Goal: Information Seeking & Learning: Learn about a topic

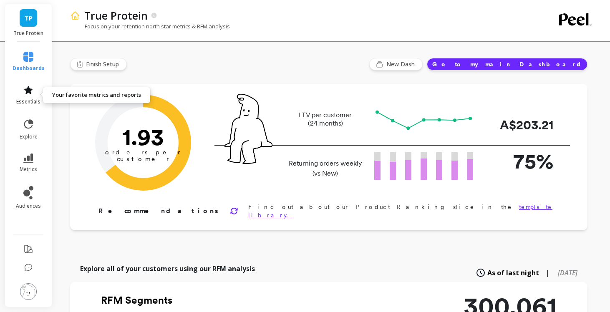
click at [26, 91] on icon at bounding box center [28, 90] width 8 height 8
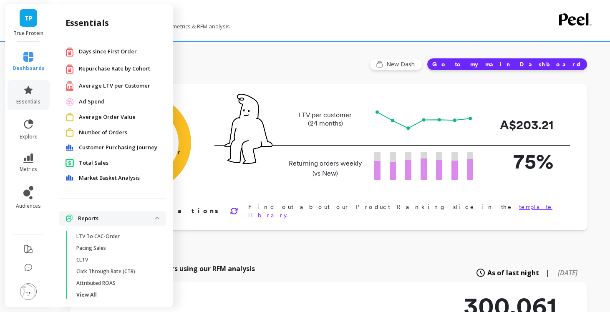
scroll to position [49, 0]
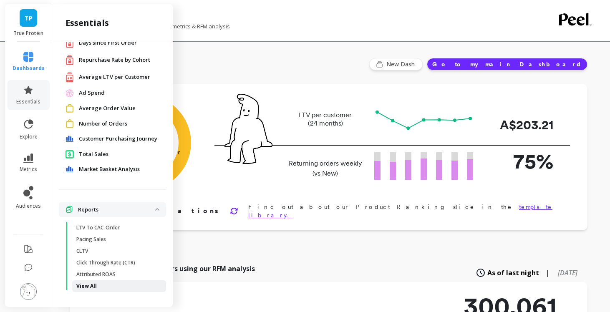
click at [83, 290] on link "View All" at bounding box center [119, 286] width 94 height 12
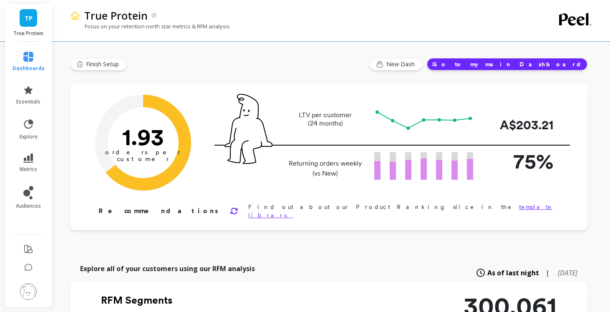
scroll to position [0, 0]
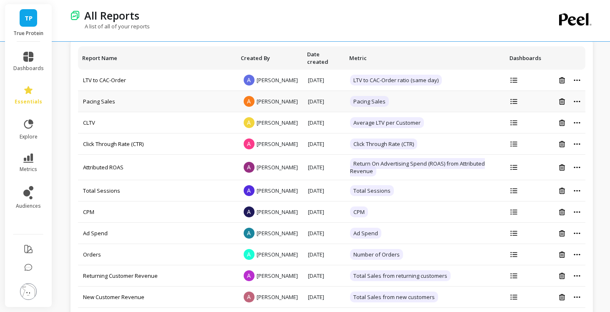
scroll to position [8, 0]
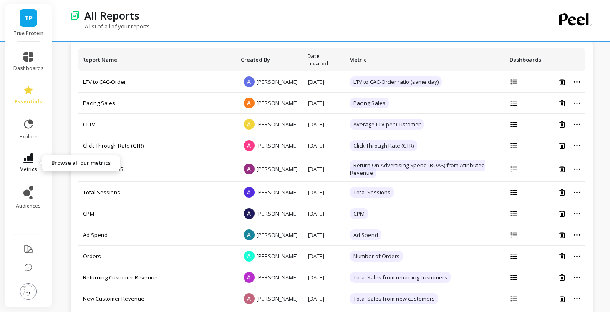
click at [26, 155] on icon at bounding box center [28, 157] width 10 height 9
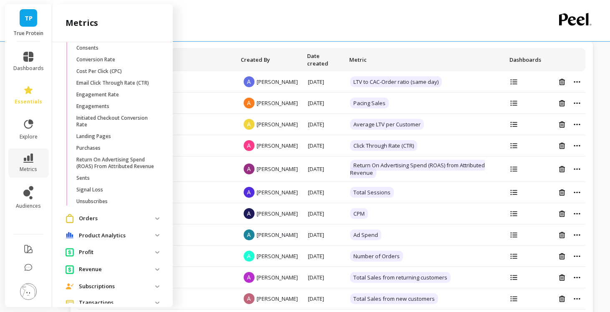
scroll to position [891, 0]
click at [105, 224] on span "Orders" at bounding box center [112, 217] width 107 height 15
click at [105, 217] on p "Orders" at bounding box center [117, 218] width 76 height 8
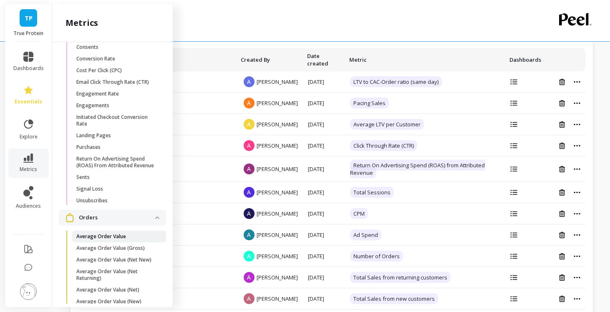
click at [105, 241] on link "Average Order Value" at bounding box center [119, 237] width 94 height 12
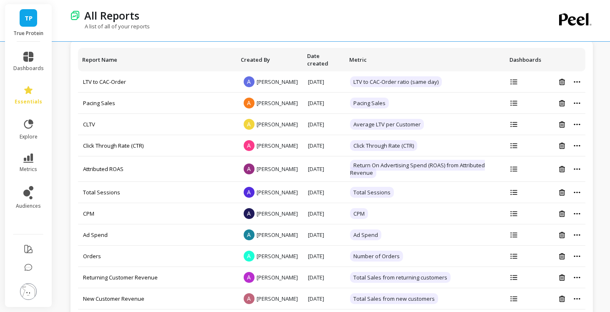
scroll to position [0, 0]
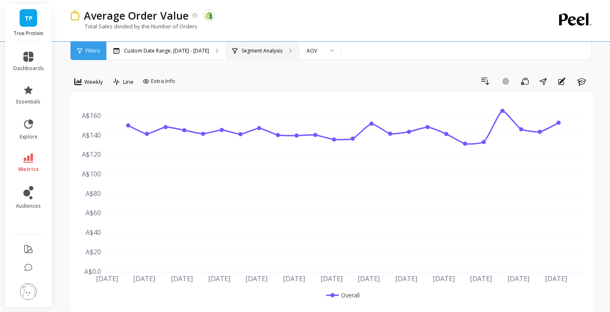
click at [267, 52] on p "Segment Analysis" at bounding box center [262, 51] width 41 height 7
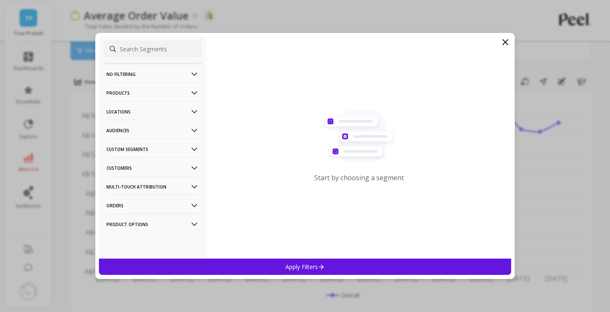
click at [136, 52] on input at bounding box center [152, 48] width 99 height 17
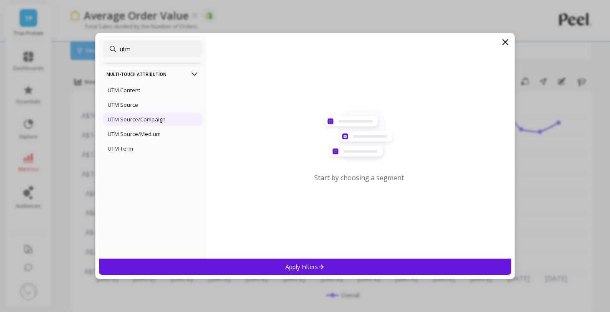
type input "utm"
click at [129, 121] on p "UTM Source/Campaign" at bounding box center [137, 120] width 58 height 8
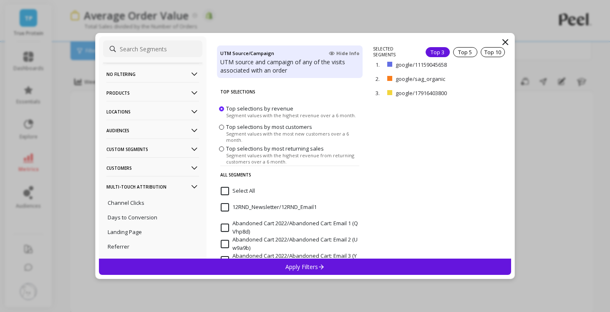
click at [317, 265] on p "Apply Filters" at bounding box center [305, 267] width 40 height 8
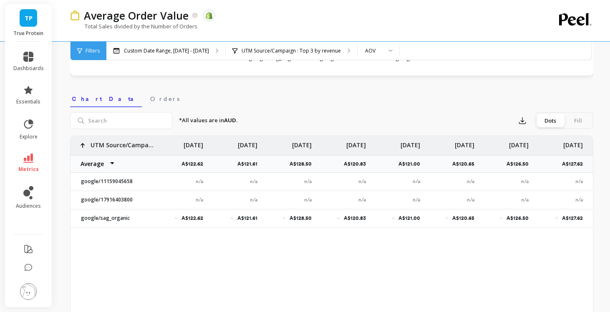
scroll to position [238, 0]
click at [26, 62] on link "dashboards" at bounding box center [28, 62] width 30 height 20
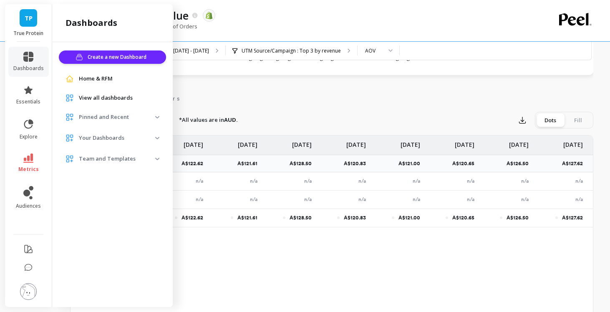
click at [152, 140] on p "Your Dashboards" at bounding box center [117, 138] width 76 height 8
click at [151, 197] on span "Team and Templates" at bounding box center [112, 192] width 107 height 15
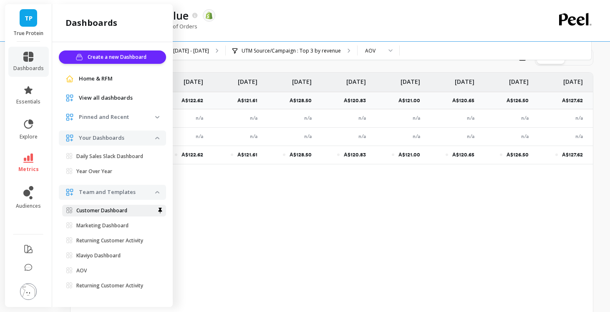
scroll to position [310, 0]
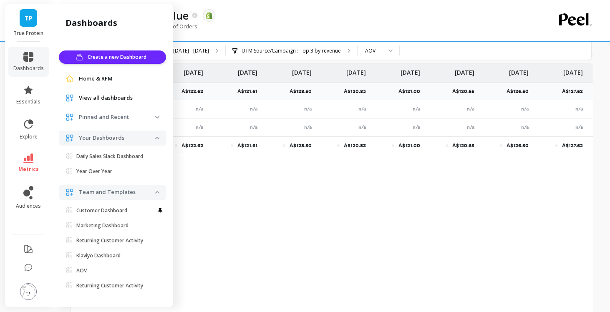
click at [119, 97] on span "View all dashboards" at bounding box center [106, 98] width 54 height 8
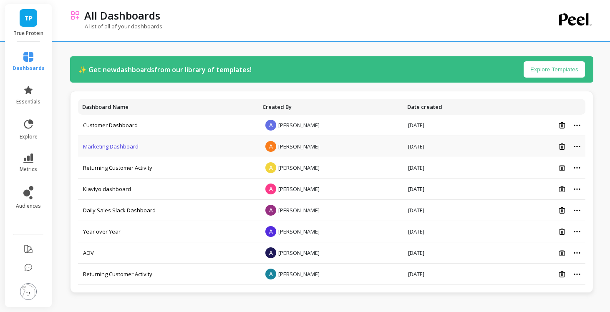
click at [126, 146] on link "Marketing Dashboard" at bounding box center [110, 147] width 55 height 8
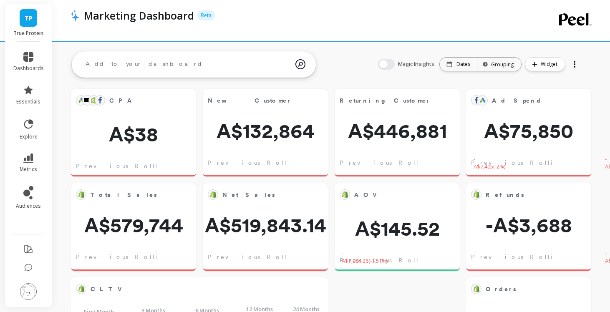
click at [573, 69] on div at bounding box center [575, 64] width 12 height 13
click at [586, 72] on div "Magic Insights Date: Dates Time grouping: Grouping Widget New Dash Share Delete" at bounding box center [479, 64] width 220 height 27
click at [574, 65] on div at bounding box center [575, 64] width 2 height 2
click at [582, 73] on div "Magic Insights Date: Dates Time grouping: Grouping Widget New Dash Share Delete" at bounding box center [479, 64] width 220 height 27
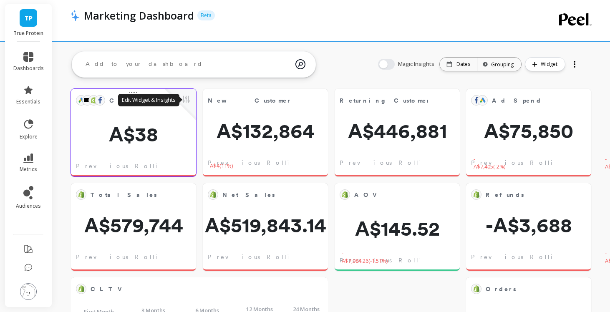
click at [185, 99] on button at bounding box center [186, 100] width 10 height 12
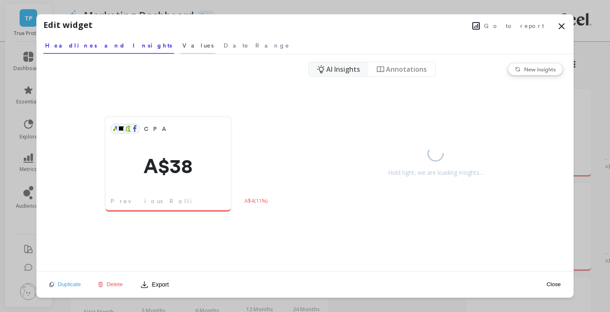
click at [182, 46] on span "Values" at bounding box center [197, 45] width 31 height 8
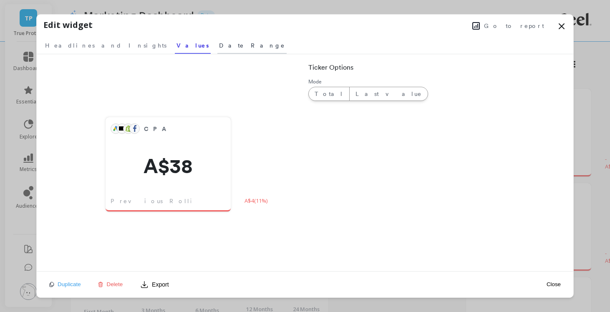
click at [219, 42] on span "Date Range" at bounding box center [252, 45] width 66 height 8
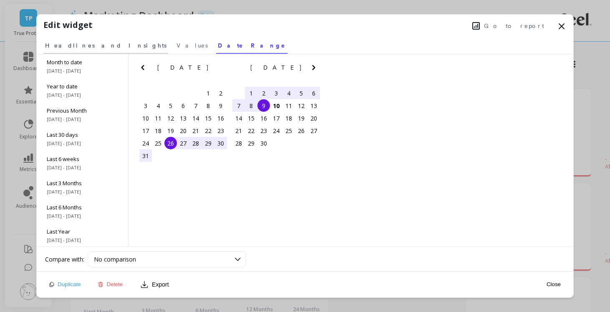
click at [68, 42] on span "Headlines and Insights" at bounding box center [105, 45] width 121 height 8
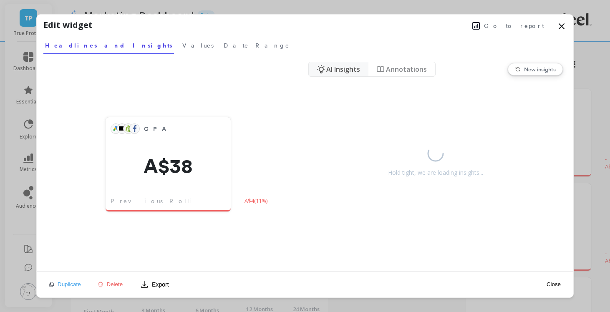
click at [560, 26] on icon at bounding box center [561, 26] width 10 height 10
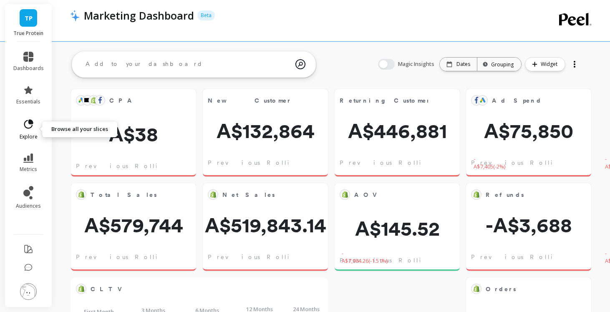
click at [23, 125] on icon at bounding box center [29, 124] width 12 height 12
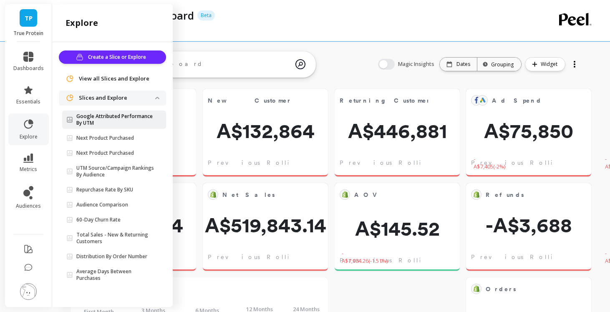
click at [105, 125] on p "Google Attributed Performance By UTM" at bounding box center [115, 119] width 79 height 13
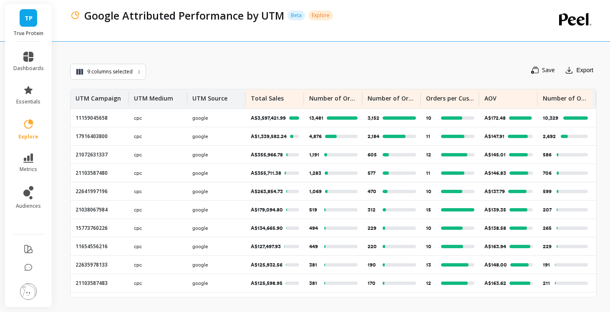
click at [496, 73] on div "Save Export" at bounding box center [371, 70] width 450 height 18
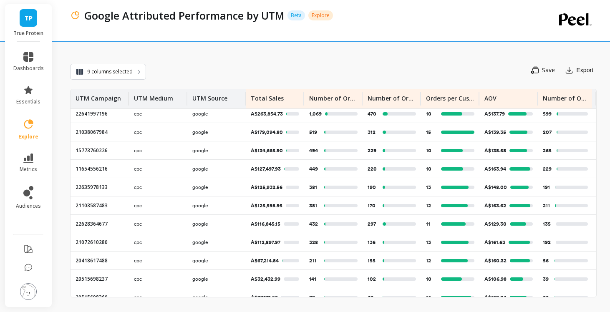
scroll to position [197, 0]
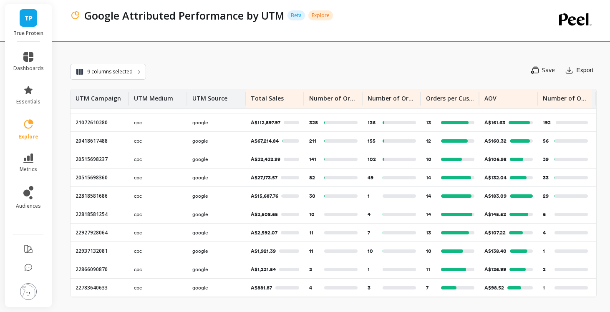
click at [30, 291] on img at bounding box center [28, 291] width 17 height 17
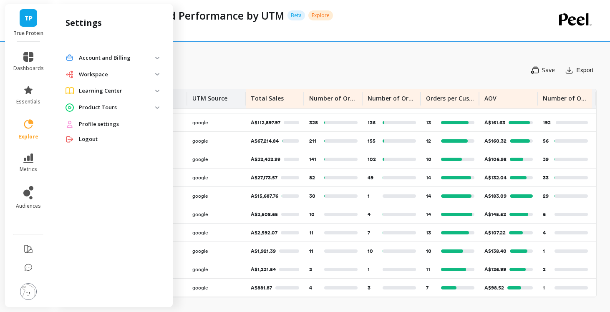
click at [110, 62] on p "Account and Billing" at bounding box center [117, 58] width 76 height 8
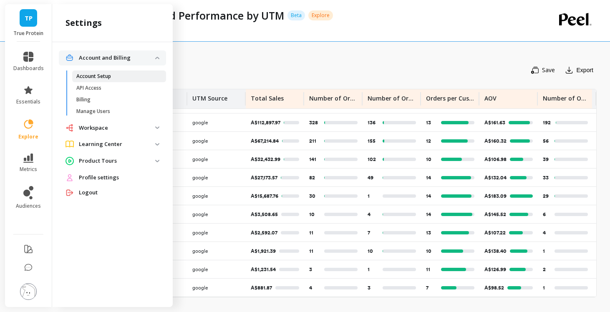
click at [107, 73] on p "Account Setup" at bounding box center [93, 76] width 35 height 7
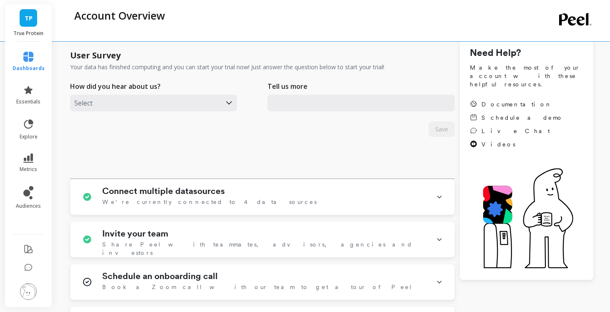
scroll to position [56, 0]
click at [439, 194] on icon at bounding box center [439, 197] width 7 height 22
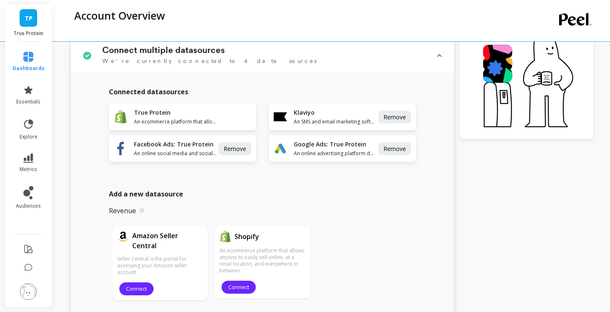
scroll to position [197, 0]
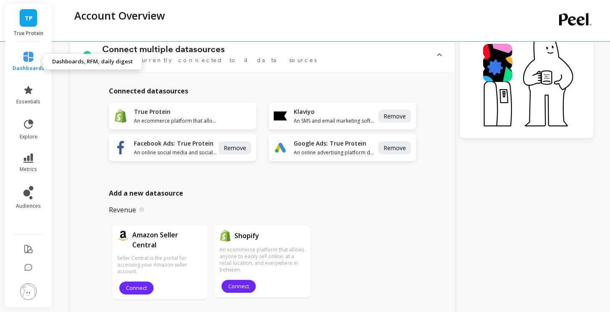
click at [27, 60] on icon at bounding box center [28, 57] width 10 height 10
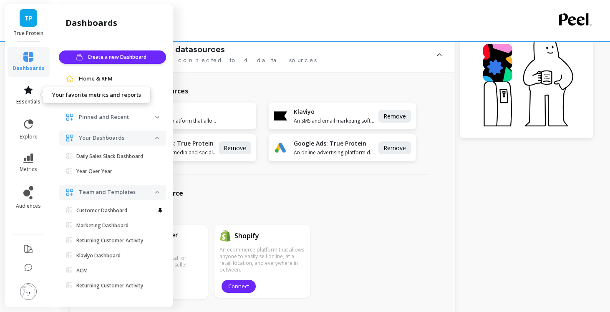
click at [35, 101] on span "essentials" at bounding box center [28, 101] width 24 height 7
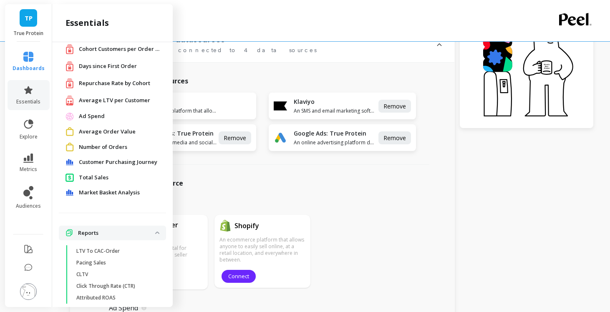
scroll to position [0, 0]
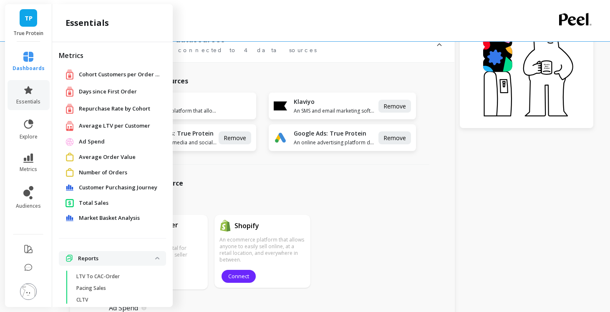
click at [90, 155] on span "Average Order Value" at bounding box center [107, 157] width 57 height 8
